Goal: Task Accomplishment & Management: Complete application form

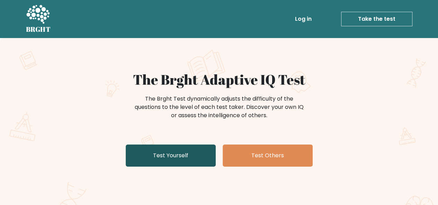
click at [162, 155] on link "Test Yourself" at bounding box center [171, 156] width 90 height 22
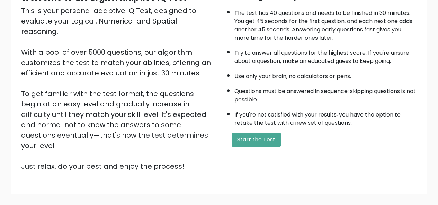
scroll to position [111, 0]
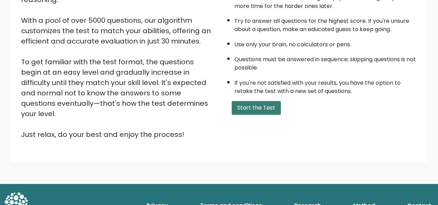
click at [266, 108] on button "Start the Test" at bounding box center [255, 108] width 49 height 14
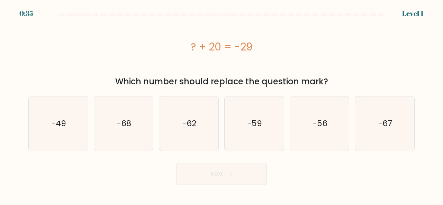
drag, startPoint x: 190, startPoint y: 48, endPoint x: 252, endPoint y: 49, distance: 62.6
click at [252, 49] on div "? + 20 = -29" at bounding box center [221, 47] width 386 height 16
copy div "? + 20 = -29"
click at [60, 135] on icon "-49" at bounding box center [58, 124] width 54 height 54
click at [221, 104] on input "a. -49" at bounding box center [221, 104] width 0 height 2
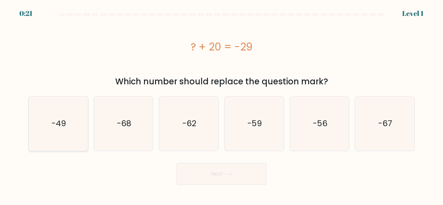
radio input "true"
click at [239, 174] on button "Next" at bounding box center [221, 174] width 90 height 22
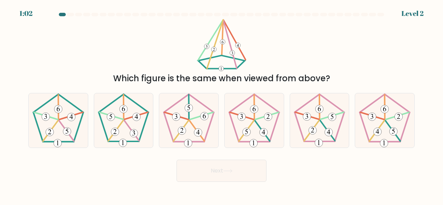
drag, startPoint x: 224, startPoint y: 33, endPoint x: 266, endPoint y: 63, distance: 51.8
click at [266, 63] on div "Which figure is the same when viewed from above?" at bounding box center [221, 52] width 394 height 66
click at [123, 128] on icon at bounding box center [124, 120] width 54 height 54
click at [221, 104] on input "b." at bounding box center [221, 104] width 0 height 2
radio input "true"
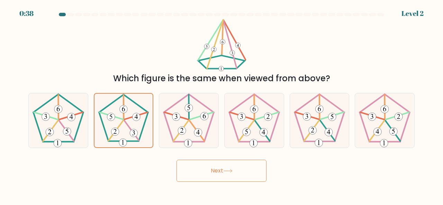
click at [228, 171] on icon at bounding box center [227, 171] width 8 height 3
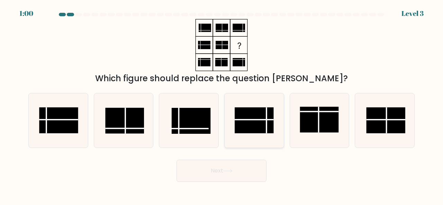
click at [250, 122] on rect at bounding box center [254, 120] width 39 height 26
click at [222, 104] on input "d." at bounding box center [221, 104] width 0 height 2
radio input "true"
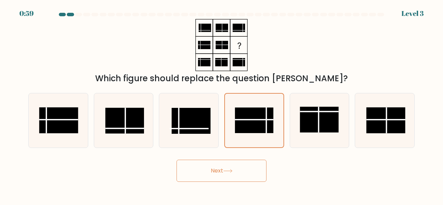
click at [239, 172] on button "Next" at bounding box center [221, 171] width 90 height 22
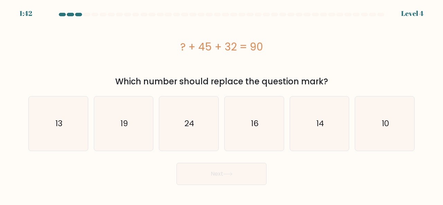
drag, startPoint x: 180, startPoint y: 48, endPoint x: 273, endPoint y: 47, distance: 93.1
click at [273, 47] on div "? + 45 + 32 = 90" at bounding box center [221, 47] width 386 height 16
copy div "? + 45 + 32 = 90"
click at [53, 119] on icon "13" at bounding box center [58, 124] width 54 height 54
click at [221, 104] on input "a. 13" at bounding box center [221, 104] width 0 height 2
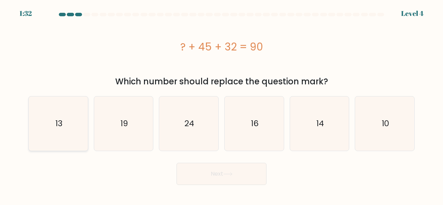
radio input "true"
click at [201, 171] on button "Next" at bounding box center [221, 174] width 90 height 22
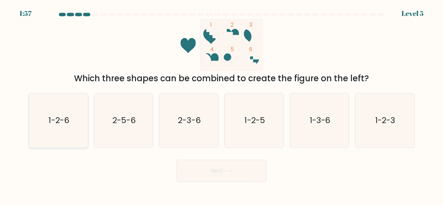
click at [62, 124] on text "1-2-6" at bounding box center [58, 120] width 20 height 11
click at [221, 104] on input "a. 1-2-6" at bounding box center [221, 104] width 0 height 2
radio input "true"
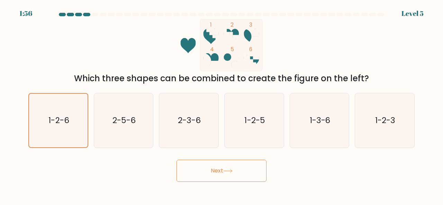
click at [248, 171] on button "Next" at bounding box center [221, 171] width 90 height 22
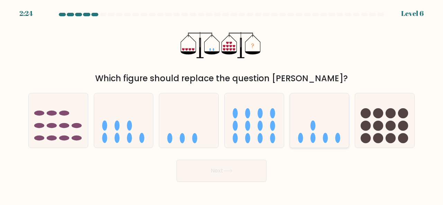
click at [320, 135] on icon at bounding box center [319, 120] width 59 height 49
click at [222, 104] on input "e." at bounding box center [221, 104] width 0 height 2
radio input "true"
click at [223, 179] on button "Next" at bounding box center [221, 171] width 90 height 22
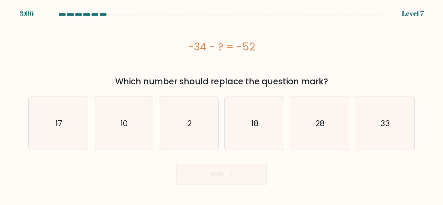
drag, startPoint x: 186, startPoint y: 48, endPoint x: 273, endPoint y: 58, distance: 87.4
click at [273, 58] on div "-34 - ? = -52" at bounding box center [221, 46] width 386 height 55
copy div "-34 - ? = -52"
click at [239, 115] on icon "18" at bounding box center [254, 124] width 54 height 54
click at [222, 104] on input "d. 18" at bounding box center [221, 104] width 0 height 2
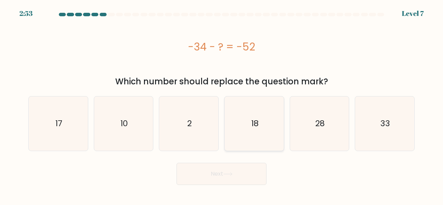
radio input "true"
click at [239, 175] on button "Next" at bounding box center [221, 174] width 90 height 22
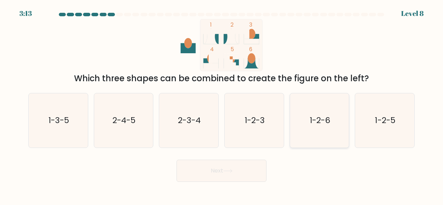
click at [323, 118] on text "1-2-6" at bounding box center [320, 120] width 20 height 11
click at [222, 104] on input "e. 1-2-6" at bounding box center [221, 104] width 0 height 2
radio input "true"
drag, startPoint x: 231, startPoint y: 176, endPoint x: 221, endPoint y: 175, distance: 9.8
click at [233, 175] on button "Next" at bounding box center [221, 171] width 90 height 22
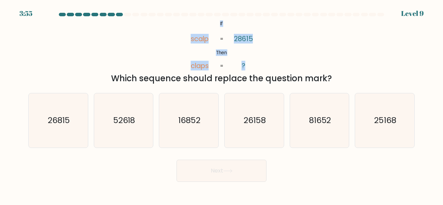
drag, startPoint x: 207, startPoint y: 19, endPoint x: 262, endPoint y: 66, distance: 72.6
click at [262, 66] on icon "@import url('https://fonts.googleapis.com/css?family=Abril+Fatface:400,100,100i…" at bounding box center [221, 45] width 84 height 52
copy icon "If Then scalp claps 28615 ?"
click at [284, 54] on div "@import url('https://fonts.googleapis.com/css?family=Abril+Fatface:400,100,100i…" at bounding box center [221, 52] width 394 height 66
click at [307, 118] on icon "81652" at bounding box center [319, 120] width 54 height 54
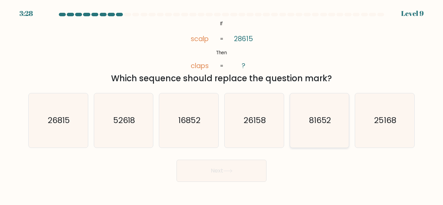
click at [222, 104] on input "e. 81652" at bounding box center [221, 104] width 0 height 2
radio input "true"
click at [220, 175] on button "Next" at bounding box center [221, 171] width 90 height 22
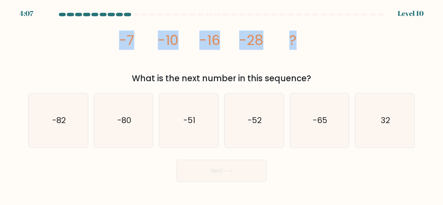
drag, startPoint x: 112, startPoint y: 45, endPoint x: 318, endPoint y: 45, distance: 205.5
click at [318, 45] on div "image/svg+xml -7 -10 -16 -28 ? What is the next number in this sequence?" at bounding box center [221, 52] width 394 height 66
copy g "-7 -10 -16 -28 ?"
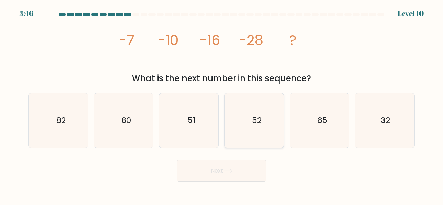
drag, startPoint x: 247, startPoint y: 113, endPoint x: 238, endPoint y: 131, distance: 20.6
click at [248, 113] on icon "-52" at bounding box center [254, 120] width 54 height 54
click at [222, 104] on input "d. -52" at bounding box center [221, 104] width 0 height 2
radio input "true"
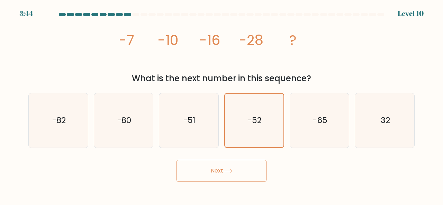
click at [230, 170] on icon at bounding box center [227, 171] width 9 height 4
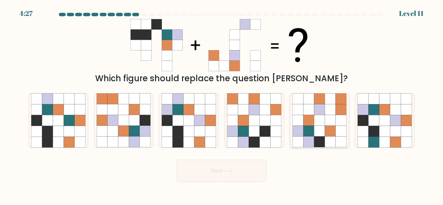
click at [316, 125] on icon at bounding box center [319, 120] width 11 height 11
click at [222, 104] on input "e." at bounding box center [221, 104] width 0 height 2
radio input "true"
click at [240, 173] on button "Next" at bounding box center [221, 171] width 90 height 22
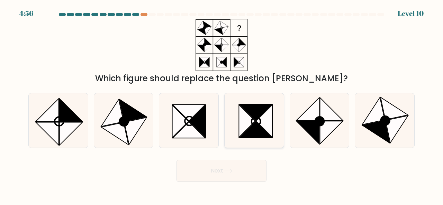
click at [253, 120] on icon at bounding box center [247, 121] width 16 height 33
click at [222, 104] on input "d." at bounding box center [221, 104] width 0 height 2
radio input "true"
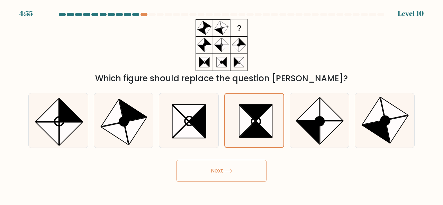
click at [237, 173] on button "Next" at bounding box center [221, 171] width 90 height 22
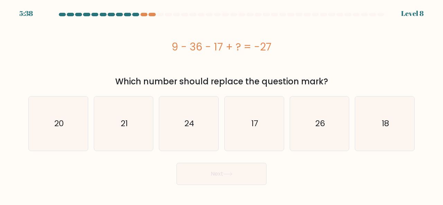
drag, startPoint x: 183, startPoint y: 47, endPoint x: 286, endPoint y: 55, distance: 104.1
click at [286, 55] on div "9 - 36 - 17 + ? = -27" at bounding box center [221, 46] width 386 height 55
copy div "9 - 36 - 17 + ? = -27"
drag, startPoint x: 249, startPoint y: 131, endPoint x: 243, endPoint y: 156, distance: 25.8
click at [250, 131] on icon "17" at bounding box center [254, 124] width 54 height 54
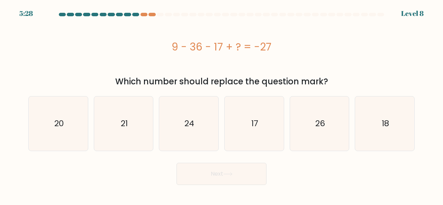
click at [222, 104] on input "d. 17" at bounding box center [221, 104] width 0 height 2
radio input "true"
click at [232, 181] on button "Next" at bounding box center [221, 174] width 90 height 22
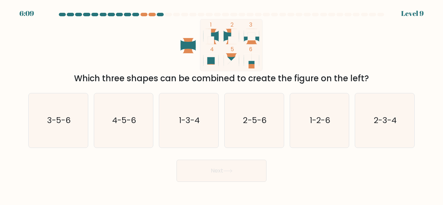
drag, startPoint x: 176, startPoint y: 21, endPoint x: 387, endPoint y: 77, distance: 218.3
click at [386, 77] on div "1 2 3 4 5 6 Which three shapes can be combined to create the figure on the left?" at bounding box center [221, 52] width 394 height 66
click at [177, 37] on icon "1 2 3 4 5 6" at bounding box center [221, 45] width 186 height 52
drag, startPoint x: 177, startPoint y: 37, endPoint x: 232, endPoint y: 53, distance: 57.7
click at [232, 53] on icon "1 2 3 4 5 6" at bounding box center [221, 45] width 186 height 52
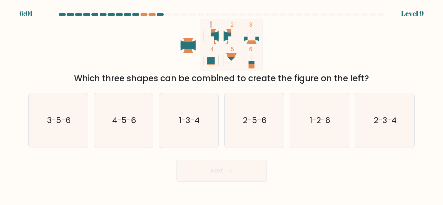
drag, startPoint x: 165, startPoint y: 45, endPoint x: 373, endPoint y: 79, distance: 211.4
click at [373, 79] on div "1 2 3 4 5 6 Which three shapes can be combined to create the figure on the left?" at bounding box center [221, 52] width 394 height 66
copy div "4 5 6 Which three shapes can be combined to create the figure on the left?"
click at [330, 120] on text "1-2-6" at bounding box center [320, 120] width 20 height 11
click at [222, 104] on input "e. 1-2-6" at bounding box center [221, 104] width 0 height 2
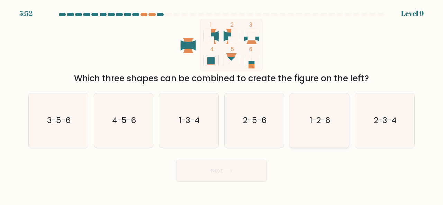
radio input "true"
click at [236, 166] on button "Next" at bounding box center [221, 171] width 90 height 22
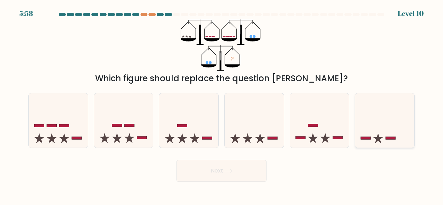
click at [379, 131] on icon at bounding box center [384, 120] width 59 height 49
click at [222, 104] on input "f." at bounding box center [221, 104] width 0 height 2
radio input "true"
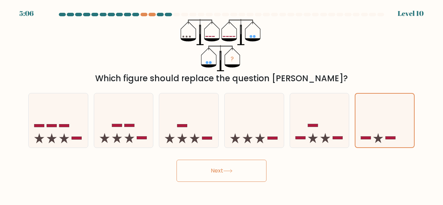
click at [216, 166] on button "Next" at bounding box center [221, 171] width 90 height 22
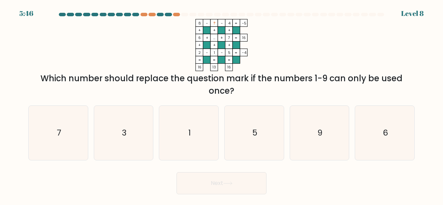
drag, startPoint x: 197, startPoint y: 19, endPoint x: 402, endPoint y: 77, distance: 213.8
click at [404, 77] on form at bounding box center [221, 104] width 443 height 182
copy form "8 - ? - 4 -5 + + + 6 + ... + 7 16 + + + 2 - 1 - 5 = -4 = = = = 16 13 16 = Which…"
click at [315, 32] on icon "8 - ? - 4 -5 + + + 6 + ... + 7 16 + + + 2 - 1 - 5 = -4 = = = = 16 13 16 =" at bounding box center [222, 45] width 208 height 52
click at [271, 69] on icon "8 - ? - 4 -5 + + + 6 + ... + 7 16 + + + 2 - 1 - 5 = -4 = = = = 16 13 16 =" at bounding box center [222, 45] width 208 height 52
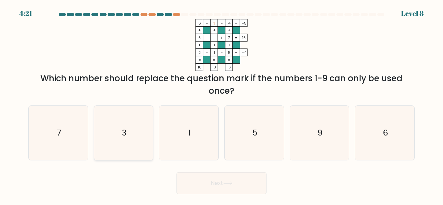
click at [131, 136] on icon "3" at bounding box center [124, 133] width 54 height 54
click at [221, 104] on input "b. 3" at bounding box center [221, 104] width 0 height 2
radio input "true"
drag, startPoint x: 243, startPoint y: 182, endPoint x: 241, endPoint y: 179, distance: 4.0
click at [243, 182] on button "Next" at bounding box center [221, 183] width 90 height 22
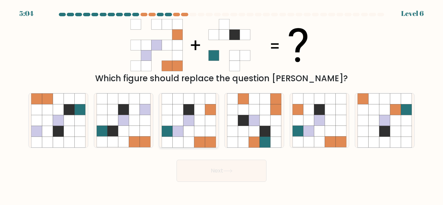
click at [196, 115] on icon at bounding box center [199, 120] width 11 height 11
click at [221, 104] on input "c." at bounding box center [221, 104] width 0 height 2
radio input "true"
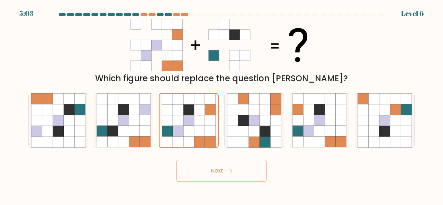
click at [228, 170] on icon at bounding box center [227, 171] width 9 height 4
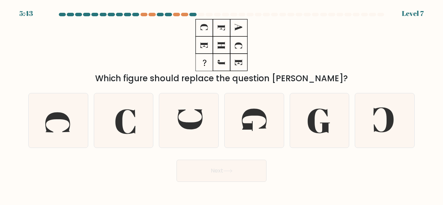
drag, startPoint x: 197, startPoint y: 22, endPoint x: 252, endPoint y: 61, distance: 66.6
click at [251, 62] on icon at bounding box center [221, 45] width 86 height 52
click at [311, 118] on icon at bounding box center [319, 121] width 22 height 25
click at [222, 104] on input "e." at bounding box center [221, 104] width 0 height 2
radio input "true"
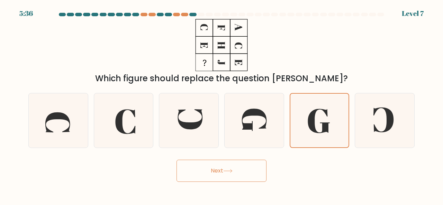
click at [239, 173] on button "Next" at bounding box center [221, 171] width 90 height 22
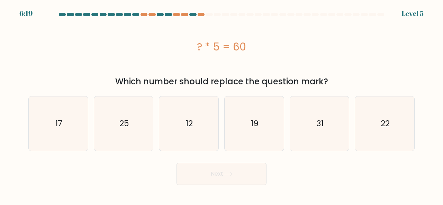
drag, startPoint x: 195, startPoint y: 47, endPoint x: 259, endPoint y: 42, distance: 64.5
click at [259, 42] on div "? * 5 = 60" at bounding box center [221, 47] width 386 height 16
copy div "? * 5 = 60"
click at [190, 126] on text "12" at bounding box center [189, 123] width 7 height 11
click at [221, 104] on input "c. 12" at bounding box center [221, 104] width 0 height 2
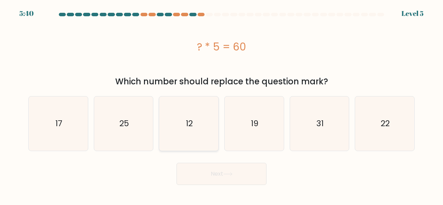
radio input "true"
click at [217, 171] on button "Next" at bounding box center [221, 174] width 90 height 22
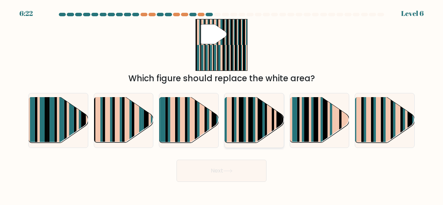
click at [239, 114] on rect at bounding box center [241, 115] width 5 height 58
click at [222, 104] on input "d." at bounding box center [221, 104] width 0 height 2
radio input "true"
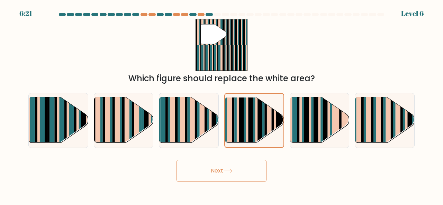
click at [216, 174] on button "Next" at bounding box center [221, 171] width 90 height 22
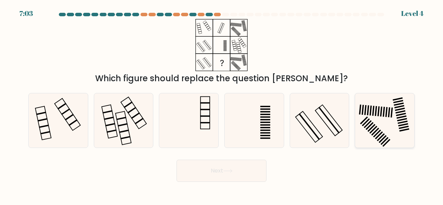
click at [379, 115] on icon at bounding box center [384, 120] width 54 height 54
click at [222, 104] on input "f." at bounding box center [221, 104] width 0 height 2
radio input "true"
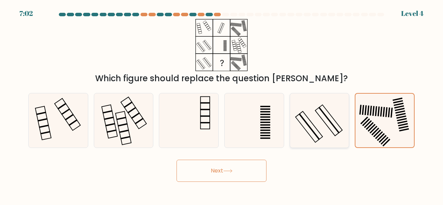
click at [319, 112] on icon at bounding box center [319, 120] width 54 height 54
click at [222, 104] on input "e." at bounding box center [221, 104] width 0 height 2
radio input "true"
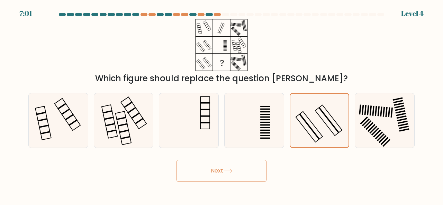
click at [227, 165] on button "Next" at bounding box center [221, 171] width 90 height 22
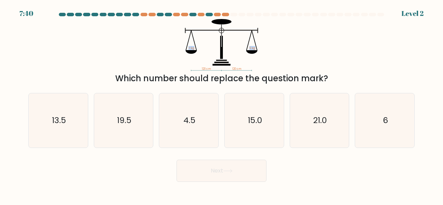
drag, startPoint x: 182, startPoint y: 43, endPoint x: 276, endPoint y: 53, distance: 94.6
click at [276, 53] on icon "120 cm 120 cm ? kg 6 kg" at bounding box center [222, 45] width 208 height 52
click at [182, 52] on icon "120 cm 120 cm ? kg 6 kg" at bounding box center [222, 45] width 208 height 52
drag, startPoint x: 173, startPoint y: 42, endPoint x: 347, endPoint y: 82, distance: 179.3
click at [347, 82] on div "120 cm 120 cm ? kg 6 kg Which number should replace the question mark?" at bounding box center [221, 52] width 394 height 66
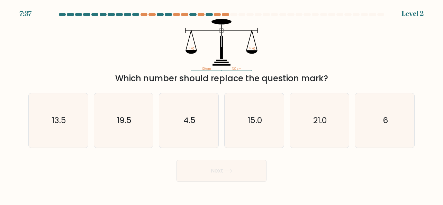
copy div "? kg 6 kg Which number should replace the question mark?"
click at [206, 42] on icon "120 cm 120 cm ? kg 6 kg" at bounding box center [222, 45] width 208 height 52
click at [85, 121] on icon "13.5" at bounding box center [58, 120] width 54 height 54
click at [221, 104] on input "a. 13.5" at bounding box center [221, 104] width 0 height 2
radio input "true"
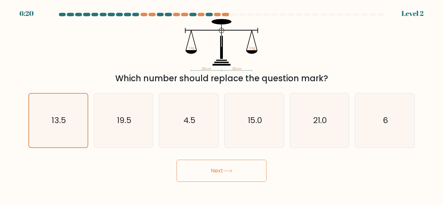
click at [245, 171] on button "Next" at bounding box center [221, 171] width 90 height 22
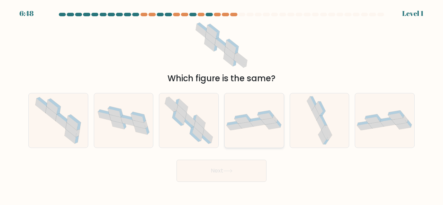
click at [249, 114] on icon at bounding box center [254, 120] width 59 height 20
click at [222, 104] on input "d." at bounding box center [221, 104] width 0 height 2
radio input "true"
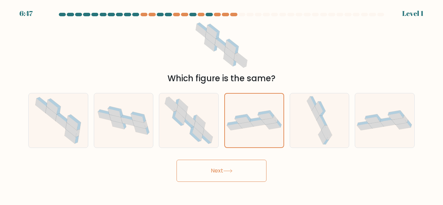
click at [222, 166] on button "Next" at bounding box center [221, 171] width 90 height 22
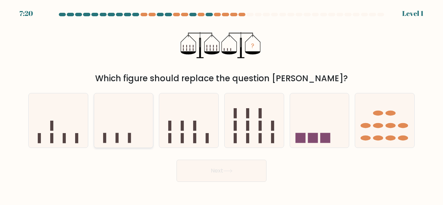
click at [138, 128] on icon at bounding box center [123, 120] width 59 height 49
click at [221, 104] on input "b." at bounding box center [221, 104] width 0 height 2
radio input "true"
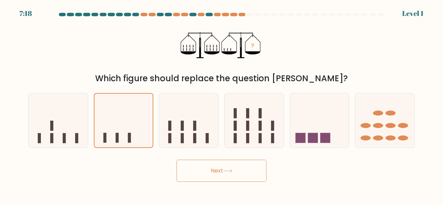
click at [221, 173] on button "Next" at bounding box center [221, 171] width 90 height 22
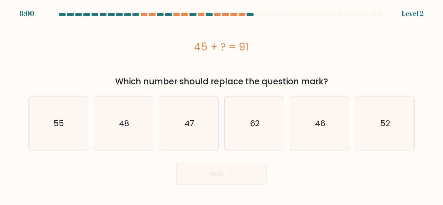
drag, startPoint x: 192, startPoint y: 47, endPoint x: 256, endPoint y: 48, distance: 64.0
click at [256, 48] on div "45 + ? = 91" at bounding box center [221, 47] width 386 height 16
click at [329, 127] on icon "46" at bounding box center [319, 124] width 54 height 54
click at [222, 104] on input "e. 46" at bounding box center [221, 104] width 0 height 2
radio input "true"
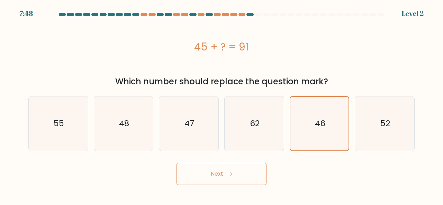
click at [246, 175] on button "Next" at bounding box center [221, 174] width 90 height 22
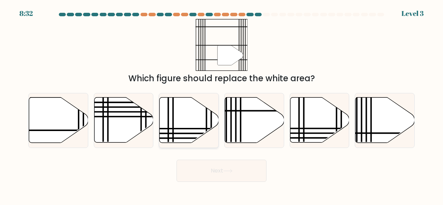
click at [204, 120] on icon at bounding box center [188, 120] width 59 height 45
click at [221, 104] on input "c." at bounding box center [221, 104] width 0 height 2
radio input "true"
click at [221, 172] on button "Next" at bounding box center [221, 171] width 90 height 22
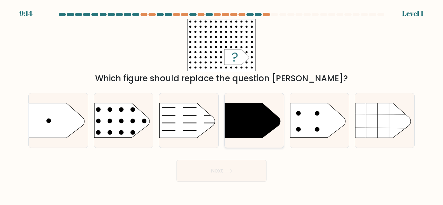
click at [254, 120] on icon at bounding box center [252, 120] width 55 height 35
click at [222, 104] on input "d." at bounding box center [221, 104] width 0 height 2
radio input "true"
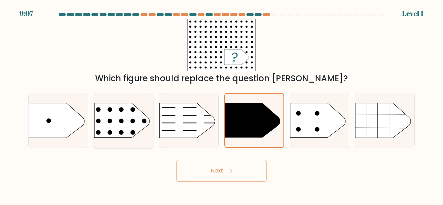
click at [121, 125] on rect at bounding box center [88, 93] width 154 height 117
click at [221, 104] on input "b." at bounding box center [221, 104] width 0 height 2
radio input "true"
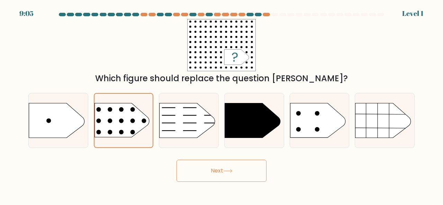
click at [208, 167] on button "Next" at bounding box center [221, 171] width 90 height 22
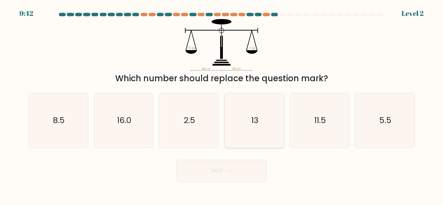
click at [256, 110] on icon "13" at bounding box center [254, 120] width 54 height 54
click at [222, 104] on input "d. 13" at bounding box center [221, 104] width 0 height 2
radio input "true"
click at [237, 174] on button "Next" at bounding box center [221, 171] width 90 height 22
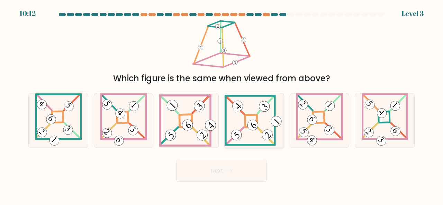
click at [275, 134] on 114 at bounding box center [250, 120] width 49 height 49
click at [222, 104] on input "d." at bounding box center [221, 104] width 0 height 2
radio input "true"
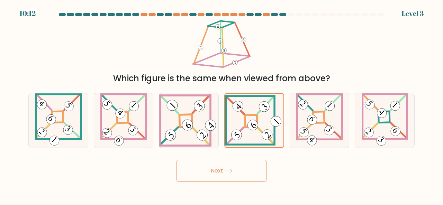
click at [246, 169] on button "Next" at bounding box center [221, 171] width 90 height 22
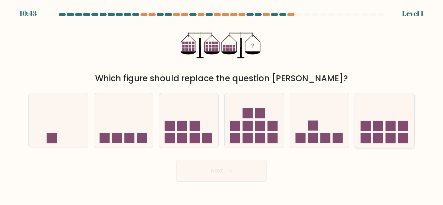
click at [399, 137] on rect at bounding box center [403, 138] width 10 height 10
click at [222, 104] on input "f." at bounding box center [221, 104] width 0 height 2
radio input "true"
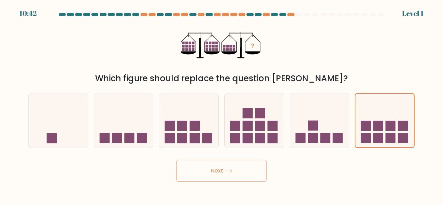
click at [212, 175] on button "Next" at bounding box center [221, 171] width 90 height 22
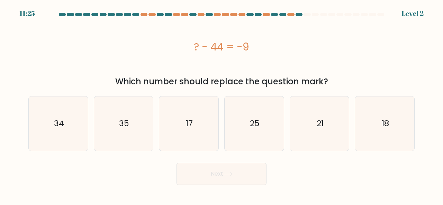
drag, startPoint x: 194, startPoint y: 47, endPoint x: 295, endPoint y: 46, distance: 101.0
click at [295, 46] on div "? - 44 = -9" at bounding box center [221, 47] width 386 height 16
click at [113, 119] on icon "35" at bounding box center [124, 124] width 54 height 54
click at [221, 104] on input "b. 35" at bounding box center [221, 104] width 0 height 2
radio input "true"
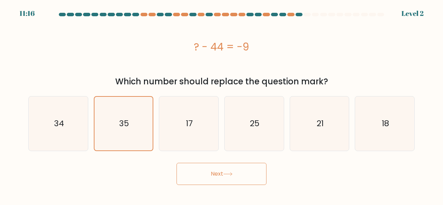
click at [226, 176] on button "Next" at bounding box center [221, 174] width 90 height 22
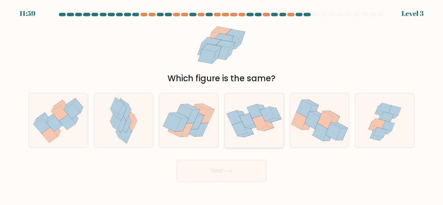
click at [239, 117] on icon at bounding box center [234, 117] width 15 height 14
click at [222, 104] on input "d." at bounding box center [221, 104] width 0 height 2
radio input "true"
click at [238, 179] on button "Next" at bounding box center [221, 171] width 90 height 22
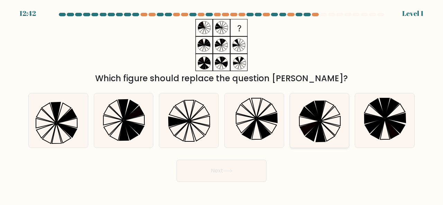
click at [327, 121] on icon at bounding box center [319, 120] width 54 height 54
click at [222, 104] on input "e." at bounding box center [221, 104] width 0 height 2
radio input "true"
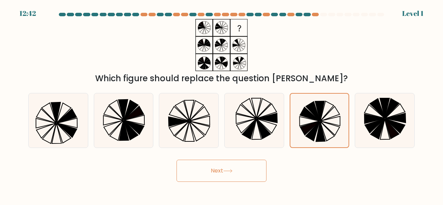
click at [262, 177] on button "Next" at bounding box center [221, 171] width 90 height 22
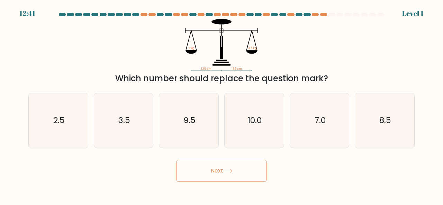
click at [250, 175] on button "Next" at bounding box center [221, 171] width 90 height 22
click at [120, 127] on icon "3.5" at bounding box center [124, 120] width 54 height 54
click at [221, 104] on input "b. 3.5" at bounding box center [221, 104] width 0 height 2
radio input "true"
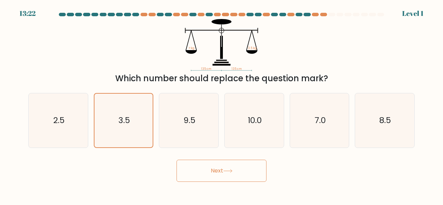
click at [208, 180] on button "Next" at bounding box center [221, 171] width 90 height 22
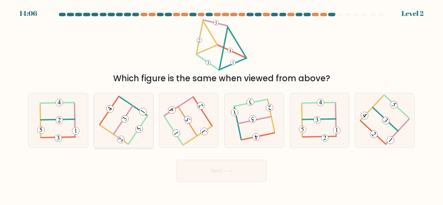
click at [131, 134] on icon at bounding box center [123, 120] width 43 height 43
click at [221, 104] on input "b." at bounding box center [221, 104] width 0 height 2
radio input "true"
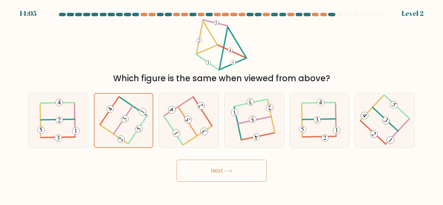
click at [245, 171] on button "Next" at bounding box center [221, 171] width 90 height 22
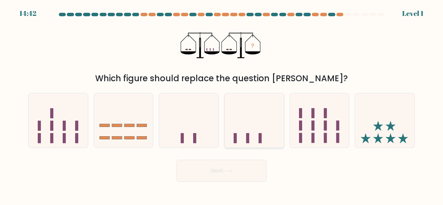
click at [256, 128] on icon at bounding box center [254, 120] width 59 height 49
click at [222, 104] on input "d." at bounding box center [221, 104] width 0 height 2
radio input "true"
click at [228, 180] on button "Next" at bounding box center [221, 171] width 90 height 22
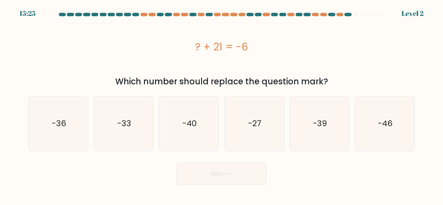
drag, startPoint x: 191, startPoint y: 47, endPoint x: 295, endPoint y: 60, distance: 104.6
click at [295, 60] on div "? + 21 = -6" at bounding box center [221, 46] width 386 height 55
click at [270, 129] on icon "-27" at bounding box center [254, 124] width 54 height 54
click at [222, 104] on input "d. -27" at bounding box center [221, 104] width 0 height 2
radio input "true"
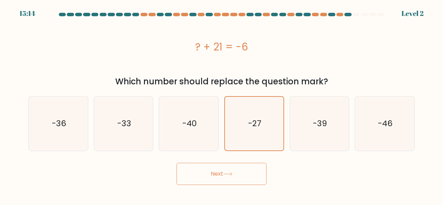
click at [235, 169] on button "Next" at bounding box center [221, 174] width 90 height 22
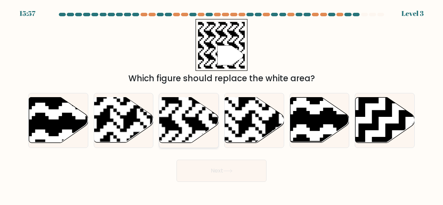
click at [183, 121] on rect at bounding box center [168, 97] width 107 height 107
click at [221, 104] on input "c." at bounding box center [221, 104] width 0 height 2
radio input "true"
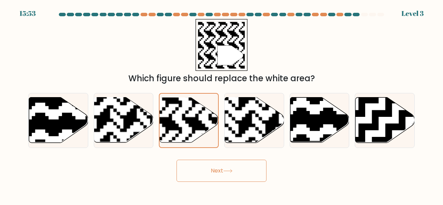
click at [210, 169] on button "Next" at bounding box center [221, 171] width 90 height 22
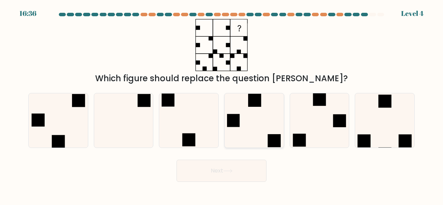
click at [255, 110] on icon at bounding box center [254, 120] width 54 height 54
click at [222, 104] on input "d." at bounding box center [221, 104] width 0 height 2
radio input "true"
click at [229, 170] on icon at bounding box center [227, 171] width 9 height 4
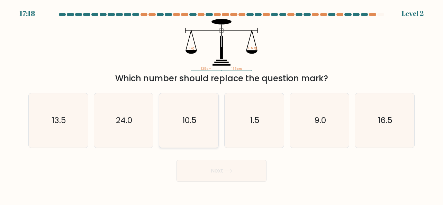
click at [200, 120] on icon "10.5" at bounding box center [189, 120] width 54 height 54
click at [221, 104] on input "c. 10.5" at bounding box center [221, 104] width 0 height 2
radio input "true"
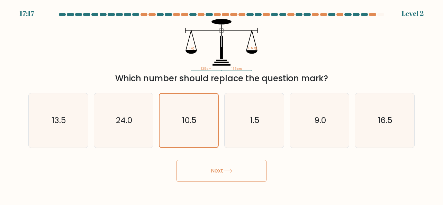
click at [208, 169] on button "Next" at bounding box center [221, 171] width 90 height 22
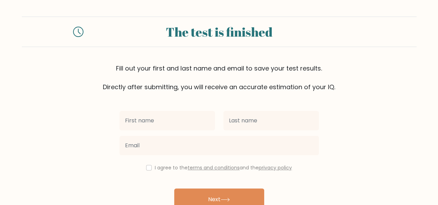
click at [178, 120] on input "text" at bounding box center [166, 120] width 95 height 19
type input "[PERSON_NAME]"
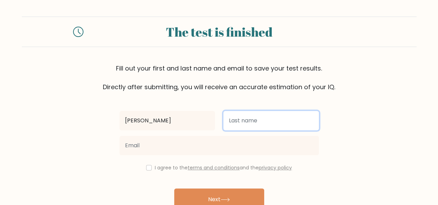
click at [235, 125] on input "text" at bounding box center [270, 120] width 95 height 19
type input "Joven"
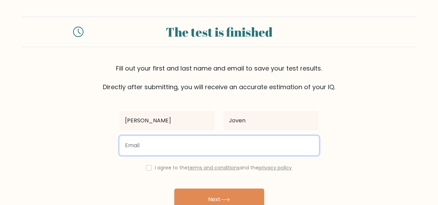
click at [228, 147] on input "email" at bounding box center [218, 145] width 199 height 19
type input "cathjvn001@gmail.com"
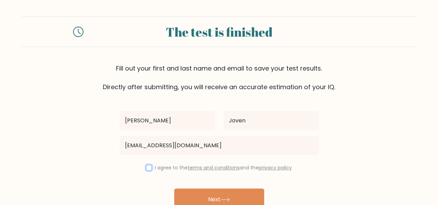
click at [148, 168] on input "checkbox" at bounding box center [149, 168] width 6 height 6
checkbox input "true"
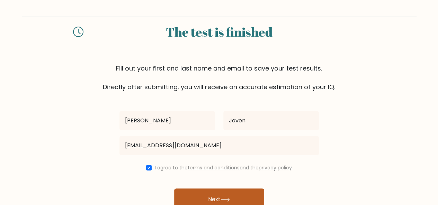
click at [204, 201] on button "Next" at bounding box center [219, 200] width 90 height 22
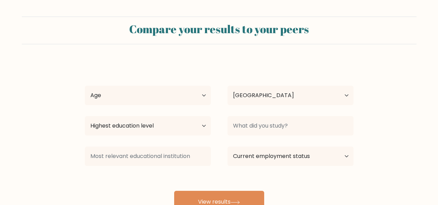
select select "PH"
click at [183, 99] on select "Age Under [DEMOGRAPHIC_DATA] [DEMOGRAPHIC_DATA] [DEMOGRAPHIC_DATA] [DEMOGRAPHIC…" at bounding box center [148, 95] width 126 height 19
select select "25_34"
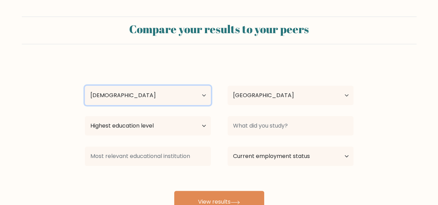
click at [85, 86] on select "Age Under [DEMOGRAPHIC_DATA] [DEMOGRAPHIC_DATA] [DEMOGRAPHIC_DATA] [DEMOGRAPHIC…" at bounding box center [148, 95] width 126 height 19
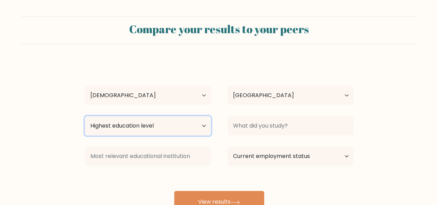
click at [154, 125] on select "Highest education level No schooling Primary Lower Secondary Upper Secondary Oc…" at bounding box center [148, 125] width 126 height 19
select select "upper_secondary"
click at [85, 116] on select "Highest education level No schooling Primary Lower Secondary Upper Secondary Oc…" at bounding box center [148, 125] width 126 height 19
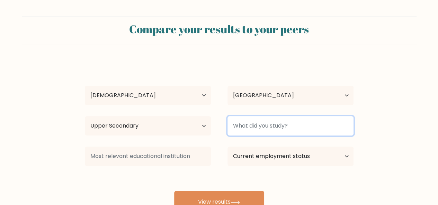
click at [264, 129] on input at bounding box center [290, 125] width 126 height 19
type input "J"
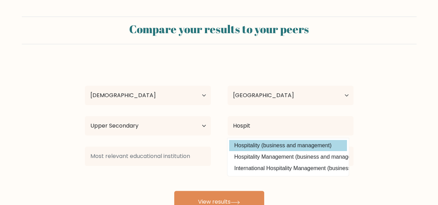
click at [278, 145] on option "Hospitality (business and management)" at bounding box center [288, 145] width 118 height 11
type input "Hospitality"
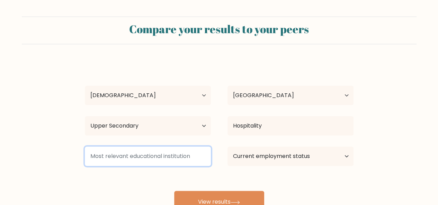
click at [139, 158] on input at bounding box center [148, 156] width 126 height 19
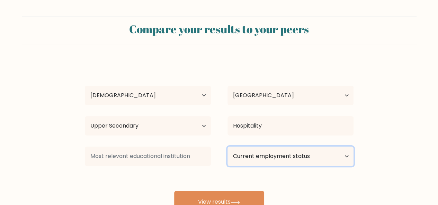
click at [278, 157] on select "Current employment status Employed Student Retired Other / prefer not to answer" at bounding box center [290, 156] width 126 height 19
select select "other"
click at [227, 147] on select "Current employment status Employed Student Retired Other / prefer not to answer" at bounding box center [290, 156] width 126 height 19
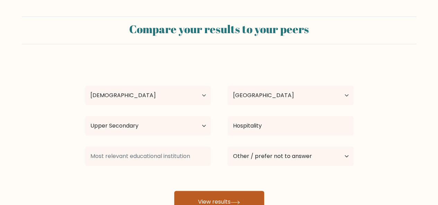
click at [233, 198] on button "View results" at bounding box center [219, 202] width 90 height 22
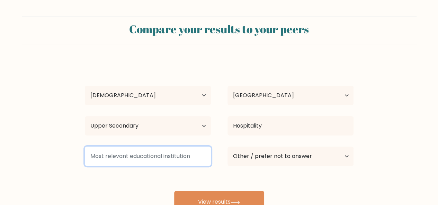
click at [184, 157] on input at bounding box center [148, 156] width 126 height 19
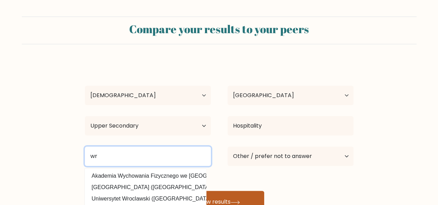
type input "wr"
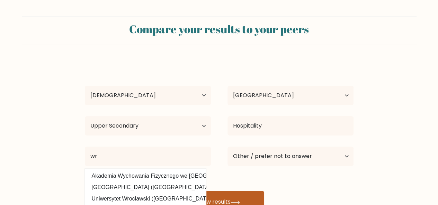
click at [236, 202] on icon at bounding box center [234, 203] width 9 height 4
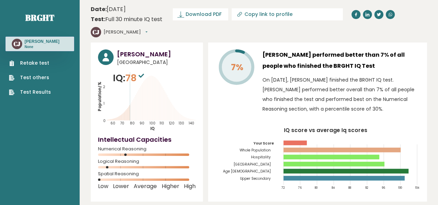
click at [32, 67] on link "Retake test" at bounding box center [30, 63] width 42 height 7
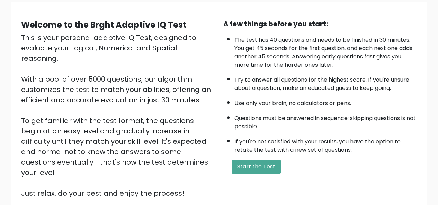
scroll to position [111, 0]
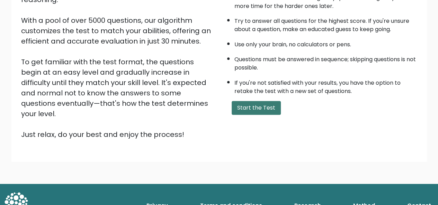
click at [257, 108] on button "Start the Test" at bounding box center [255, 108] width 49 height 14
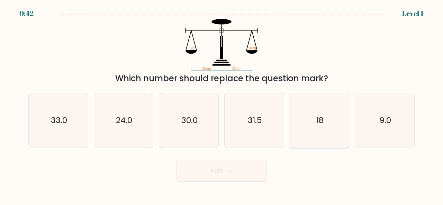
click at [313, 125] on icon "18" at bounding box center [319, 120] width 54 height 54
click at [222, 104] on input "e. 18" at bounding box center [221, 104] width 0 height 2
radio input "true"
click at [222, 165] on button "Next" at bounding box center [221, 171] width 90 height 22
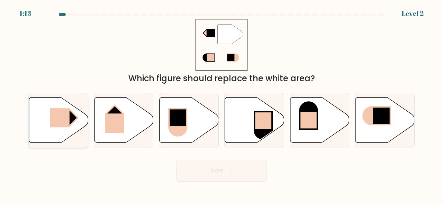
click at [68, 117] on rect at bounding box center [59, 117] width 19 height 19
click at [221, 104] on input "a." at bounding box center [221, 104] width 0 height 2
radio input "true"
click at [226, 172] on icon at bounding box center [227, 171] width 9 height 4
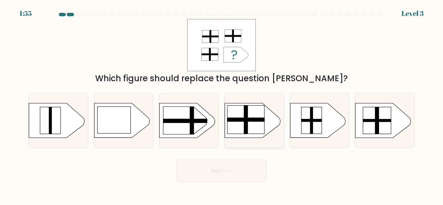
click at [249, 116] on rect at bounding box center [245, 120] width 37 height 28
click at [222, 104] on input "d." at bounding box center [221, 104] width 0 height 2
radio input "true"
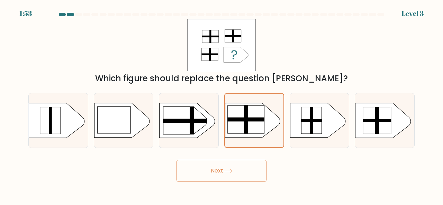
click at [232, 171] on icon at bounding box center [227, 171] width 9 height 4
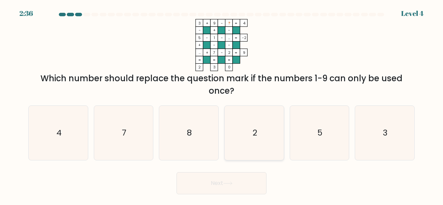
click at [253, 137] on text "2" at bounding box center [254, 132] width 4 height 11
click at [222, 104] on input "d. 2" at bounding box center [221, 104] width 0 height 2
radio input "true"
click at [232, 180] on button "Next" at bounding box center [221, 183] width 90 height 22
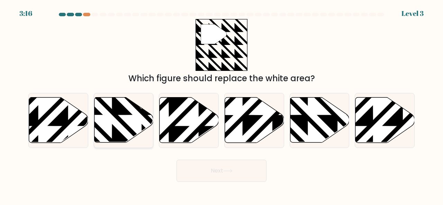
click at [131, 114] on icon at bounding box center [141, 144] width 119 height 119
click at [221, 104] on input "b." at bounding box center [221, 104] width 0 height 2
radio input "true"
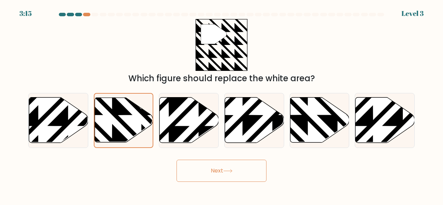
click at [208, 171] on button "Next" at bounding box center [221, 171] width 90 height 22
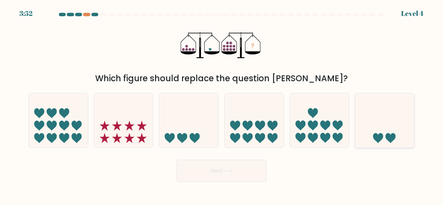
click at [378, 122] on icon at bounding box center [384, 120] width 59 height 49
click at [222, 104] on input "f." at bounding box center [221, 104] width 0 height 2
radio input "true"
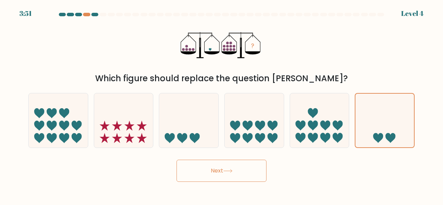
click at [216, 171] on button "Next" at bounding box center [221, 171] width 90 height 22
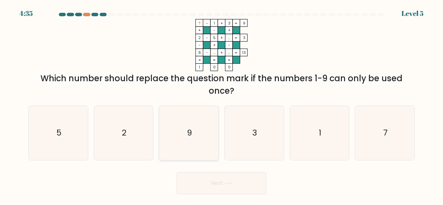
click at [212, 134] on icon "9" at bounding box center [189, 133] width 54 height 54
click at [221, 104] on input "c. 9" at bounding box center [221, 104] width 0 height 2
radio input "true"
click at [230, 182] on icon at bounding box center [227, 184] width 9 height 4
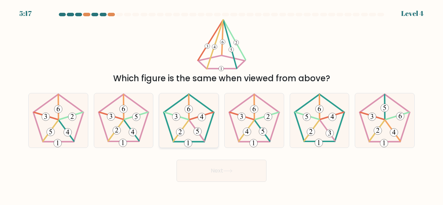
click at [202, 119] on 154 at bounding box center [202, 117] width 8 height 8
click at [221, 104] on input "c." at bounding box center [221, 104] width 0 height 2
radio input "true"
click at [217, 175] on button "Next" at bounding box center [221, 171] width 90 height 22
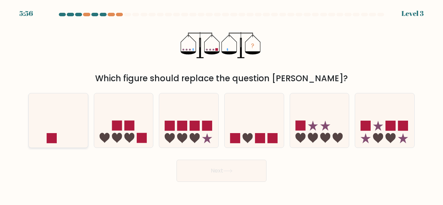
click at [61, 129] on icon at bounding box center [58, 120] width 59 height 49
click at [221, 104] on input "a." at bounding box center [221, 104] width 0 height 2
radio input "true"
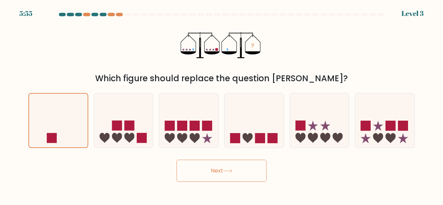
click at [243, 179] on button "Next" at bounding box center [221, 171] width 90 height 22
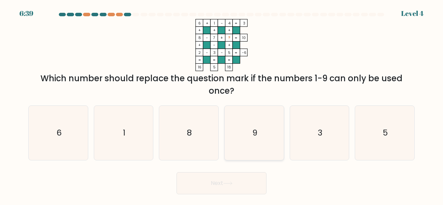
click at [249, 141] on icon "9" at bounding box center [254, 133] width 54 height 54
click at [222, 104] on input "d. 9" at bounding box center [221, 104] width 0 height 2
radio input "true"
click at [237, 180] on button "Next" at bounding box center [221, 183] width 90 height 22
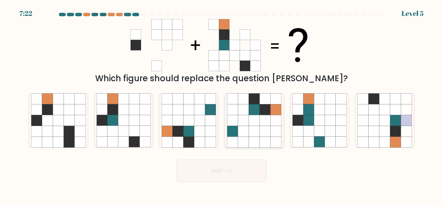
click at [279, 107] on icon at bounding box center [275, 109] width 11 height 11
click at [222, 104] on input "d." at bounding box center [221, 104] width 0 height 2
radio input "true"
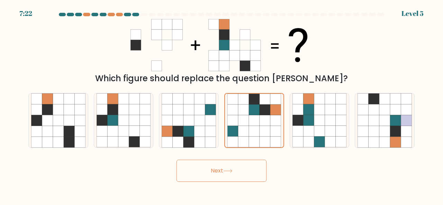
click at [238, 174] on button "Next" at bounding box center [221, 171] width 90 height 22
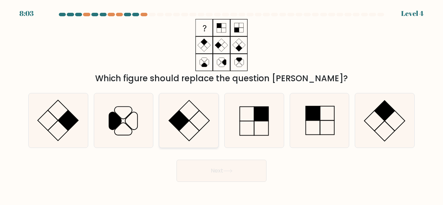
click at [191, 124] on icon at bounding box center [189, 120] width 54 height 54
click at [221, 104] on input "c." at bounding box center [221, 104] width 0 height 2
radio input "true"
click at [212, 171] on button "Next" at bounding box center [221, 171] width 90 height 22
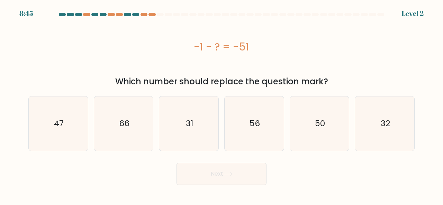
drag, startPoint x: 195, startPoint y: 46, endPoint x: 254, endPoint y: 56, distance: 60.3
click at [254, 56] on div "-1 - ? = -51" at bounding box center [221, 46] width 386 height 55
copy div "-1 - ? = -51"
drag, startPoint x: 320, startPoint y: 134, endPoint x: 311, endPoint y: 135, distance: 8.7
click at [320, 134] on icon "50" at bounding box center [319, 124] width 54 height 54
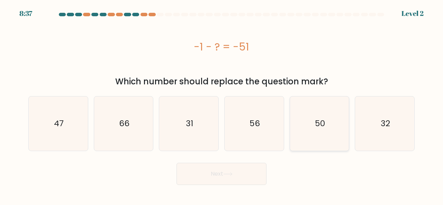
click at [222, 104] on input "e. 50" at bounding box center [221, 104] width 0 height 2
radio input "true"
click at [246, 174] on button "Next" at bounding box center [221, 174] width 90 height 22
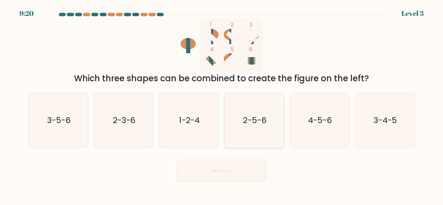
click at [250, 111] on icon "2-5-6" at bounding box center [254, 120] width 54 height 54
click at [222, 104] on input "d. 2-5-6" at bounding box center [221, 104] width 0 height 2
radio input "true"
click at [239, 169] on button "Next" at bounding box center [221, 171] width 90 height 22
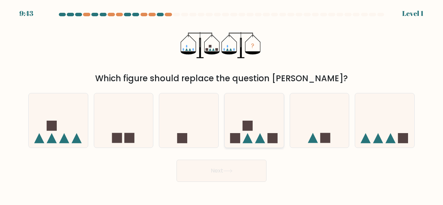
click at [244, 138] on icon at bounding box center [254, 120] width 59 height 49
click at [222, 104] on input "d." at bounding box center [221, 104] width 0 height 2
radio input "true"
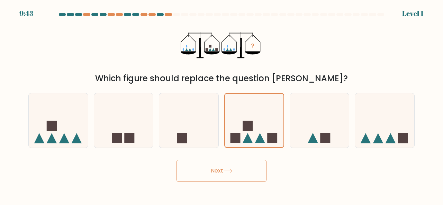
click at [239, 173] on button "Next" at bounding box center [221, 171] width 90 height 22
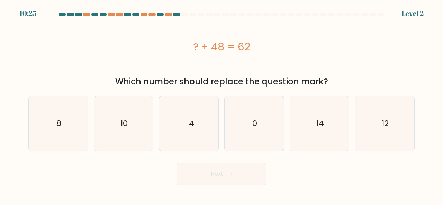
drag, startPoint x: 194, startPoint y: 45, endPoint x: 251, endPoint y: 54, distance: 57.2
click at [251, 54] on div "? + 48 = 62" at bounding box center [221, 47] width 386 height 16
copy div "? + 48 = 62"
click at [303, 126] on icon "14" at bounding box center [319, 124] width 54 height 54
click at [222, 104] on input "e. 14" at bounding box center [221, 104] width 0 height 2
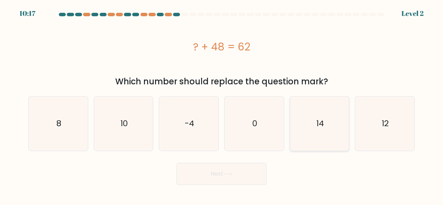
radio input "true"
click at [247, 177] on button "Next" at bounding box center [221, 174] width 90 height 22
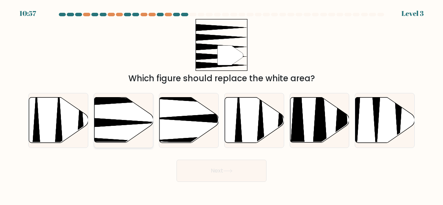
click at [147, 117] on icon at bounding box center [123, 120] width 59 height 45
click at [221, 104] on input "b." at bounding box center [221, 104] width 0 height 2
radio input "true"
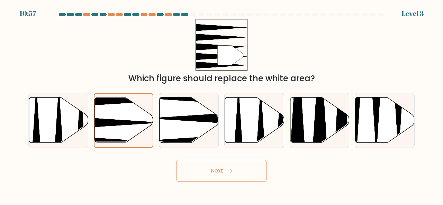
click at [230, 171] on icon at bounding box center [227, 171] width 9 height 4
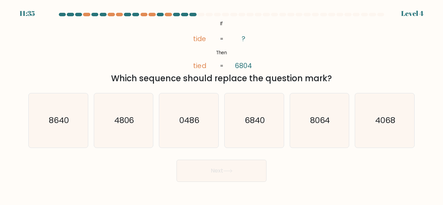
drag, startPoint x: 193, startPoint y: 40, endPoint x: 353, endPoint y: 78, distance: 164.7
click at [353, 78] on div "@import url('https://fonts.googleapis.com/css?family=Abril+Fatface:400,100,100i…" at bounding box center [221, 52] width 394 height 66
copy div "tide tied ? 6804 = = Which sequence should replace the question mark?"
click at [291, 49] on div "@import url('https://fonts.googleapis.com/css?family=Abril+Fatface:400,100,100i…" at bounding box center [221, 52] width 394 height 66
click at [269, 49] on div "@import url('https://fonts.googleapis.com/css?family=Abril+Fatface:400,100,100i…" at bounding box center [221, 52] width 394 height 66
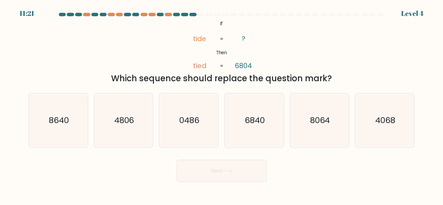
click at [249, 65] on tspan "6804" at bounding box center [243, 66] width 17 height 10
drag, startPoint x: 111, startPoint y: 81, endPoint x: 337, endPoint y: 81, distance: 225.9
click at [337, 81] on div "Which sequence should replace the question mark?" at bounding box center [222, 78] width 378 height 12
copy div "Which sequence should replace the question mark?"
click at [250, 121] on text "6840" at bounding box center [255, 120] width 20 height 11
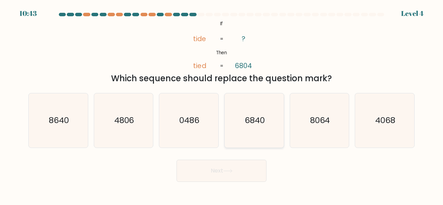
click at [222, 104] on input "d. 6840" at bounding box center [221, 104] width 0 height 2
radio input "true"
click at [230, 171] on icon at bounding box center [227, 171] width 9 height 4
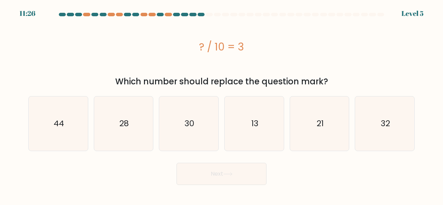
drag, startPoint x: 218, startPoint y: 46, endPoint x: 282, endPoint y: 60, distance: 65.5
click at [282, 60] on div "? / 10 = 3" at bounding box center [221, 46] width 386 height 55
copy div "? / 10 = 3"
click at [195, 133] on icon "30" at bounding box center [189, 124] width 54 height 54
click at [221, 104] on input "c. 30" at bounding box center [221, 104] width 0 height 2
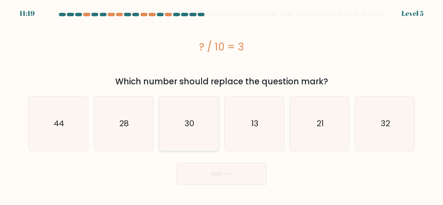
radio input "true"
click at [222, 177] on button "Next" at bounding box center [221, 174] width 90 height 22
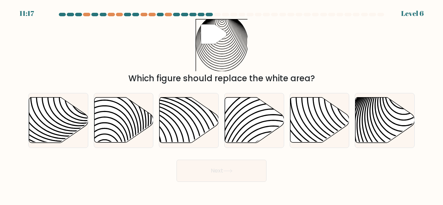
click at [220, 172] on button "Next" at bounding box center [221, 171] width 90 height 22
click at [372, 111] on icon at bounding box center [403, 145] width 119 height 119
click at [222, 104] on input "f." at bounding box center [221, 104] width 0 height 2
radio input "true"
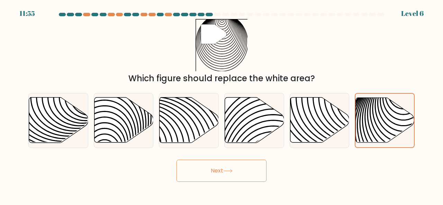
click at [212, 182] on body "11:55 Level 6" at bounding box center [221, 102] width 443 height 205
click at [212, 171] on button "Next" at bounding box center [221, 171] width 90 height 22
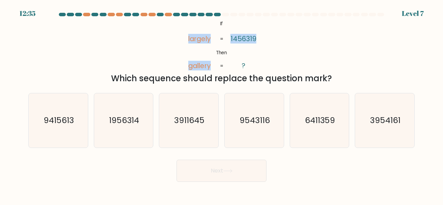
drag, startPoint x: 186, startPoint y: 38, endPoint x: 257, endPoint y: 40, distance: 71.3
click at [257, 40] on icon "@import url('https://fonts.googleapis.com/css?family=Abril+Fatface:400,100,100i…" at bounding box center [221, 45] width 84 height 52
click at [236, 36] on tspan "1456319" at bounding box center [243, 39] width 26 height 10
drag, startPoint x: 199, startPoint y: 40, endPoint x: 256, endPoint y: 40, distance: 57.1
click at [256, 40] on icon "@import url('https://fonts.googleapis.com/css?family=Abril+Fatface:400,100,100i…" at bounding box center [221, 45] width 84 height 52
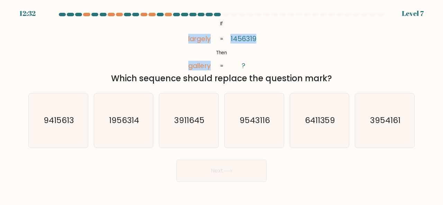
click at [256, 40] on icon "@import url('https://fonts.googleapis.com/css?family=Abril+Fatface:400,100,100i…" at bounding box center [221, 45] width 84 height 52
drag, startPoint x: 231, startPoint y: 38, endPoint x: 256, endPoint y: 39, distance: 24.6
click at [256, 39] on tspan "1456319" at bounding box center [243, 39] width 26 height 10
drag, startPoint x: 189, startPoint y: 65, endPoint x: 209, endPoint y: 66, distance: 20.5
click at [209, 66] on tspan "gallery" at bounding box center [199, 66] width 22 height 10
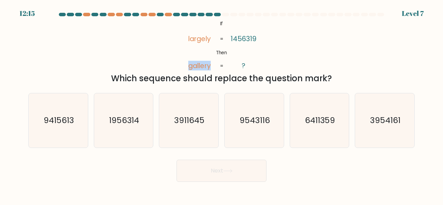
copy tspan "gallery"
drag, startPoint x: 113, startPoint y: 79, endPoint x: 336, endPoint y: 82, distance: 222.8
click at [336, 82] on div "Which sequence should replace the question mark?" at bounding box center [222, 78] width 378 height 12
copy div "Which sequence should replace the question mark?"
click at [317, 129] on icon "6411359" at bounding box center [319, 120] width 54 height 54
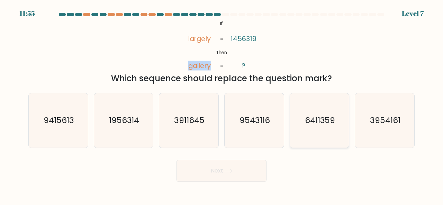
click at [222, 104] on input "e. 6411359" at bounding box center [221, 104] width 0 height 2
radio input "true"
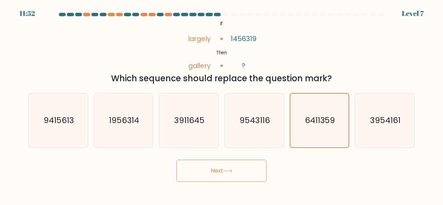
click at [240, 168] on button "Next" at bounding box center [221, 171] width 90 height 22
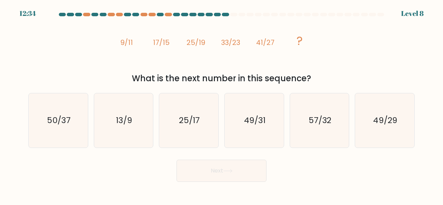
drag, startPoint x: 121, startPoint y: 44, endPoint x: 310, endPoint y: 47, distance: 189.3
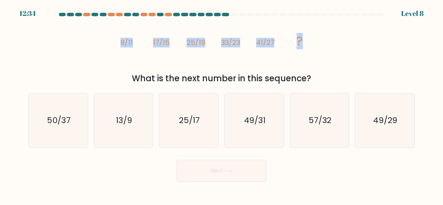
click at [310, 47] on icon "image/svg+xml 9/11 17/15 25/19 33/23 41/27 ?" at bounding box center [222, 45] width 208 height 52
copy g "9/11 17/15 25/19 33/23 41/27 ?"
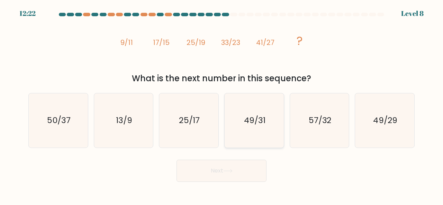
click at [246, 117] on text "49/31" at bounding box center [254, 120] width 21 height 11
click at [222, 104] on input "d. 49/31" at bounding box center [221, 104] width 0 height 2
radio input "true"
drag, startPoint x: 234, startPoint y: 172, endPoint x: 237, endPoint y: 171, distance: 4.0
click at [235, 171] on button "Next" at bounding box center [221, 171] width 90 height 22
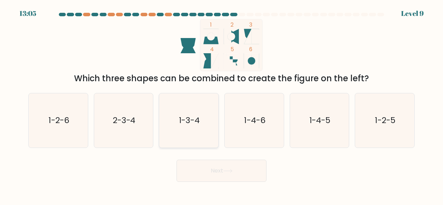
click at [204, 126] on icon "1-3-4" at bounding box center [189, 120] width 54 height 54
click at [221, 104] on input "c. 1-3-4" at bounding box center [221, 104] width 0 height 2
radio input "true"
click at [235, 175] on button "Next" at bounding box center [221, 171] width 90 height 22
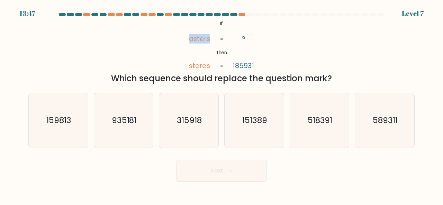
drag, startPoint x: 188, startPoint y: 39, endPoint x: 209, endPoint y: 40, distance: 20.8
click at [209, 40] on icon "@import url('https://fonts.googleapis.com/css?family=Abril+Fatface:400,100,100i…" at bounding box center [221, 45] width 84 height 52
copy tspan "asters"
drag, startPoint x: 189, startPoint y: 67, endPoint x: 215, endPoint y: 69, distance: 26.0
click at [216, 69] on icon "@import url('https://fonts.googleapis.com/css?family=Abril+Fatface:400,100,100i…" at bounding box center [221, 45] width 84 height 52
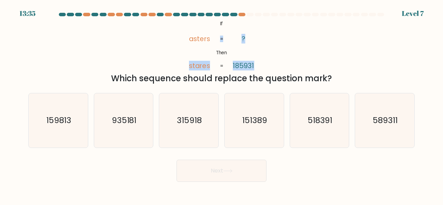
click at [234, 65] on tspan "185931" at bounding box center [243, 66] width 21 height 10
click at [249, 66] on tspan "185931" at bounding box center [243, 66] width 21 height 10
drag, startPoint x: 244, startPoint y: 67, endPoint x: 251, endPoint y: 66, distance: 7.0
click at [254, 67] on tspan "185931" at bounding box center [243, 66] width 21 height 10
click at [251, 66] on tspan "185931" at bounding box center [243, 66] width 21 height 10
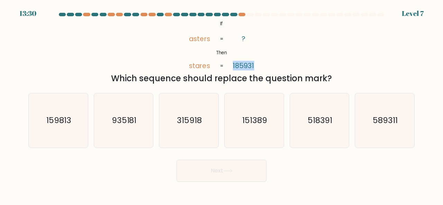
drag, startPoint x: 233, startPoint y: 65, endPoint x: 253, endPoint y: 66, distance: 20.1
click at [253, 66] on tspan "185931" at bounding box center [243, 66] width 21 height 10
copy tspan "185931"
drag, startPoint x: 116, startPoint y: 78, endPoint x: 361, endPoint y: 79, distance: 245.3
click at [361, 79] on div "Which sequence should replace the question mark?" at bounding box center [222, 78] width 378 height 12
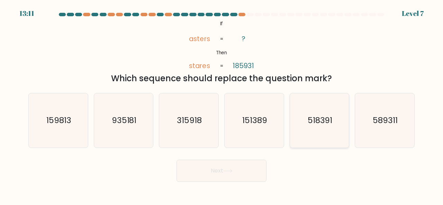
click at [335, 123] on icon "518391" at bounding box center [319, 120] width 54 height 54
click at [222, 104] on input "e. 518391" at bounding box center [221, 104] width 0 height 2
radio input "true"
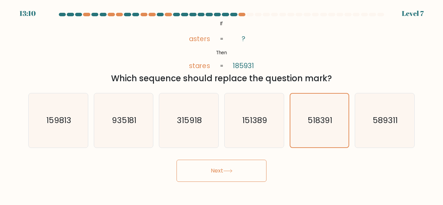
drag, startPoint x: 211, startPoint y: 177, endPoint x: 224, endPoint y: 170, distance: 15.0
click at [213, 175] on button "Next" at bounding box center [221, 171] width 90 height 22
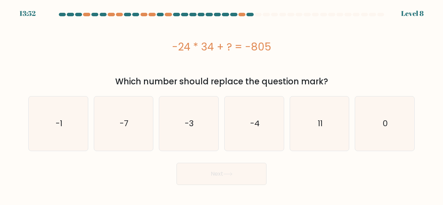
drag, startPoint x: 173, startPoint y: 48, endPoint x: 275, endPoint y: 52, distance: 102.1
click at [275, 52] on div "-24 * 34 + ? = -805" at bounding box center [221, 47] width 386 height 16
click at [310, 119] on icon "11" at bounding box center [319, 124] width 54 height 54
click at [222, 104] on input "e. 11" at bounding box center [221, 104] width 0 height 2
radio input "true"
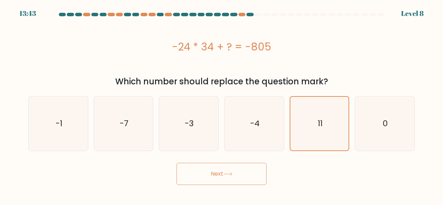
drag, startPoint x: 242, startPoint y: 176, endPoint x: 239, endPoint y: 171, distance: 5.7
click at [244, 176] on button "Next" at bounding box center [221, 174] width 90 height 22
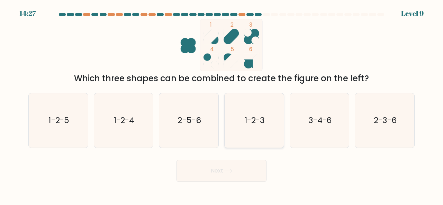
click at [272, 131] on icon "1-2-3" at bounding box center [254, 120] width 54 height 54
click at [222, 104] on input "d. 1-2-3" at bounding box center [221, 104] width 0 height 2
radio input "true"
click at [248, 174] on button "Next" at bounding box center [221, 171] width 90 height 22
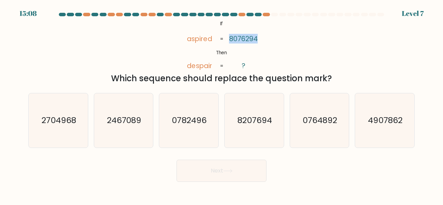
drag, startPoint x: 230, startPoint y: 38, endPoint x: 261, endPoint y: 43, distance: 30.9
click at [261, 43] on icon "@import url('https://fonts.googleapis.com/css?family=Abril+Fatface:400,100,100i…" at bounding box center [221, 45] width 84 height 52
drag, startPoint x: 113, startPoint y: 76, endPoint x: 335, endPoint y: 76, distance: 222.1
click at [335, 76] on div "Which sequence should replace the question mark?" at bounding box center [222, 78] width 378 height 12
click at [381, 128] on icon "4907862" at bounding box center [384, 120] width 54 height 54
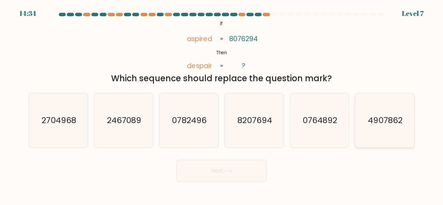
click at [222, 104] on input "f. 4907862" at bounding box center [221, 104] width 0 height 2
radio input "true"
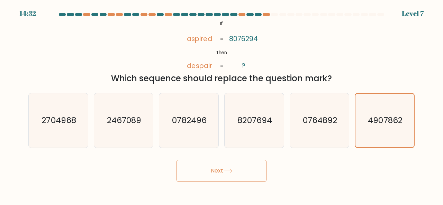
click at [240, 173] on button "Next" at bounding box center [221, 171] width 90 height 22
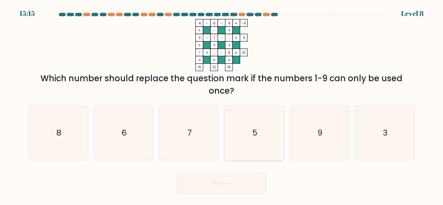
click at [239, 135] on icon "5" at bounding box center [254, 133] width 54 height 54
click at [222, 104] on input "d. 5" at bounding box center [221, 104] width 0 height 2
radio input "true"
click at [241, 181] on button "Next" at bounding box center [221, 183] width 90 height 22
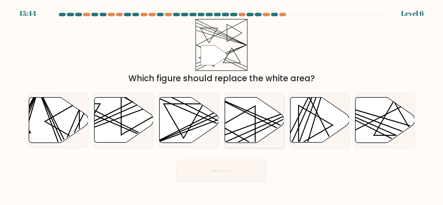
click at [238, 110] on icon at bounding box center [254, 120] width 59 height 45
click at [222, 104] on input "d." at bounding box center [221, 104] width 0 height 2
radio input "true"
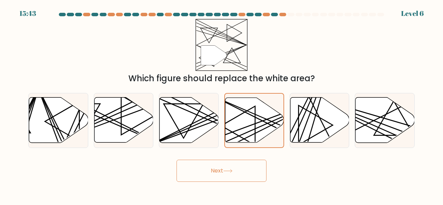
click at [241, 172] on button "Next" at bounding box center [221, 171] width 90 height 22
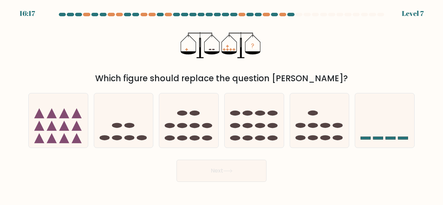
click at [238, 177] on button "Next" at bounding box center [221, 171] width 90 height 22
click at [204, 135] on icon at bounding box center [188, 120] width 59 height 49
click at [221, 104] on input "c." at bounding box center [221, 104] width 0 height 2
radio input "true"
click at [231, 170] on icon at bounding box center [227, 171] width 9 height 4
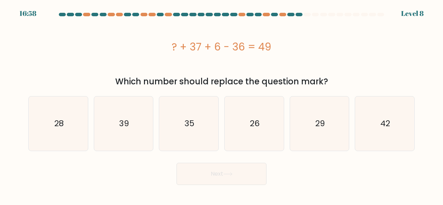
drag, startPoint x: 171, startPoint y: 45, endPoint x: 306, endPoint y: 58, distance: 135.6
click at [306, 58] on div "? + 37 + 6 - 36 = 49" at bounding box center [221, 46] width 386 height 55
click at [393, 135] on icon "42" at bounding box center [384, 124] width 54 height 54
click at [222, 104] on input "f. 42" at bounding box center [221, 104] width 0 height 2
radio input "true"
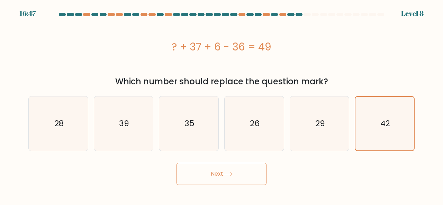
click at [236, 170] on button "Next" at bounding box center [221, 174] width 90 height 22
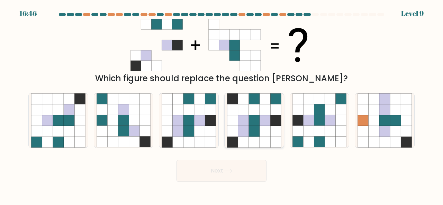
click at [272, 126] on icon at bounding box center [275, 131] width 11 height 11
click at [222, 104] on input "d." at bounding box center [221, 104] width 0 height 2
radio input "true"
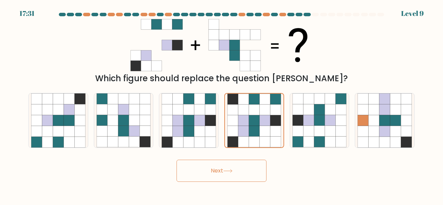
click at [241, 171] on button "Next" at bounding box center [221, 171] width 90 height 22
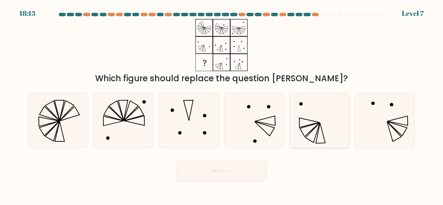
click at [320, 125] on icon at bounding box center [320, 133] width 9 height 20
click at [222, 104] on input "e." at bounding box center [221, 104] width 0 height 2
radio input "true"
click at [241, 171] on button "Next" at bounding box center [221, 171] width 90 height 22
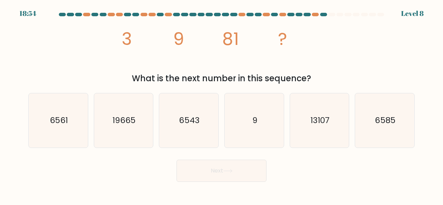
drag, startPoint x: 127, startPoint y: 38, endPoint x: 317, endPoint y: 78, distance: 194.4
click at [317, 78] on div "image/svg+xml 3 9 81 ? What is the next number in this sequence?" at bounding box center [221, 52] width 394 height 66
click at [79, 131] on icon "6561" at bounding box center [58, 120] width 54 height 54
click at [221, 104] on input "a. 6561" at bounding box center [221, 104] width 0 height 2
radio input "true"
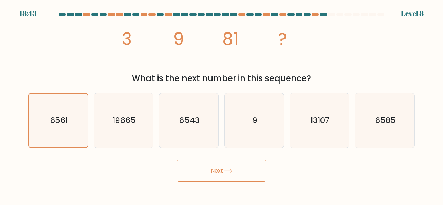
click at [185, 170] on button "Next" at bounding box center [221, 171] width 90 height 22
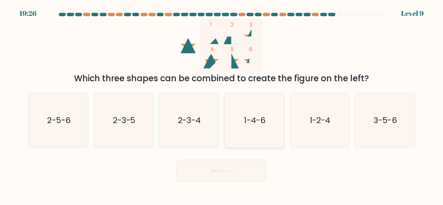
click at [249, 135] on icon "1-4-6" at bounding box center [254, 120] width 54 height 54
click at [222, 104] on input "d. 1-4-6" at bounding box center [221, 104] width 0 height 2
radio input "true"
click at [237, 174] on button "Next" at bounding box center [221, 171] width 90 height 22
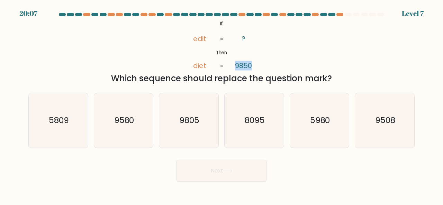
drag, startPoint x: 235, startPoint y: 66, endPoint x: 251, endPoint y: 66, distance: 16.6
click at [251, 66] on icon "@import url('https://fonts.googleapis.com/css?family=Abril+Fatface:400,100,100i…" at bounding box center [221, 45] width 84 height 52
click at [123, 78] on div "Which sequence should replace the question mark?" at bounding box center [222, 78] width 378 height 12
drag, startPoint x: 116, startPoint y: 78, endPoint x: 333, endPoint y: 81, distance: 217.3
click at [333, 81] on div "Which sequence should replace the question mark?" at bounding box center [222, 78] width 378 height 12
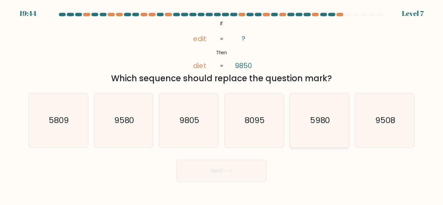
click at [321, 116] on text "5980" at bounding box center [320, 120] width 20 height 11
click at [222, 104] on input "e. 5980" at bounding box center [221, 104] width 0 height 2
radio input "true"
drag, startPoint x: 231, startPoint y: 172, endPoint x: 227, endPoint y: 170, distance: 3.9
click at [232, 171] on icon at bounding box center [227, 171] width 9 height 4
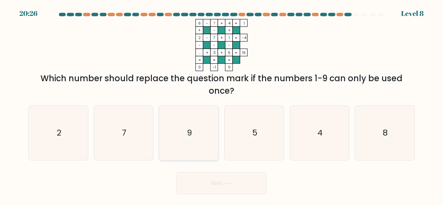
click at [210, 133] on icon "9" at bounding box center [189, 133] width 54 height 54
click at [221, 104] on input "c. 9" at bounding box center [221, 104] width 0 height 2
radio input "true"
click at [239, 182] on button "Next" at bounding box center [221, 183] width 90 height 22
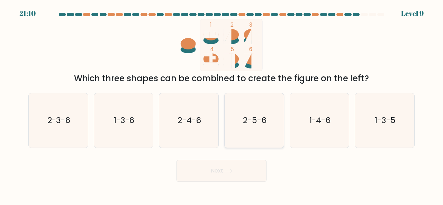
click at [257, 127] on icon "2-5-6" at bounding box center [254, 120] width 54 height 54
click at [222, 104] on input "d. 2-5-6" at bounding box center [221, 104] width 0 height 2
radio input "true"
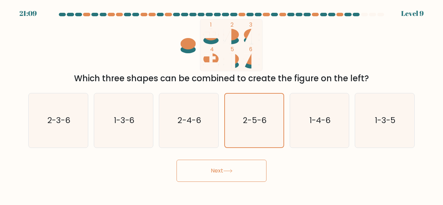
click at [247, 170] on button "Next" at bounding box center [221, 171] width 90 height 22
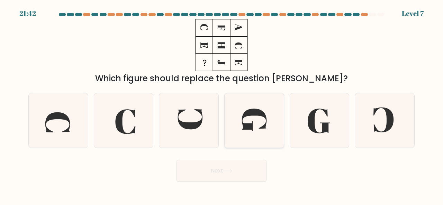
click at [258, 114] on icon at bounding box center [254, 120] width 25 height 22
click at [222, 104] on input "d." at bounding box center [221, 104] width 0 height 2
radio input "true"
click at [255, 178] on button "Next" at bounding box center [221, 171] width 90 height 22
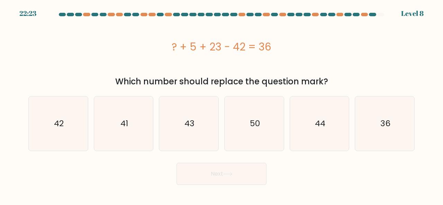
drag, startPoint x: 173, startPoint y: 46, endPoint x: 307, endPoint y: 46, distance: 134.6
click at [307, 46] on div "? + 5 + 23 - 42 = 36" at bounding box center [221, 47] width 386 height 16
click at [256, 126] on text "50" at bounding box center [254, 123] width 10 height 11
click at [222, 104] on input "d. 50" at bounding box center [221, 104] width 0 height 2
radio input "true"
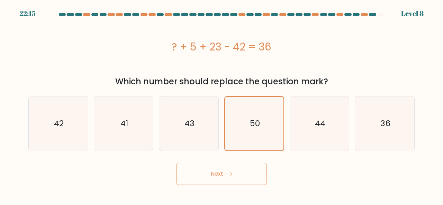
click at [239, 173] on button "Next" at bounding box center [221, 174] width 90 height 22
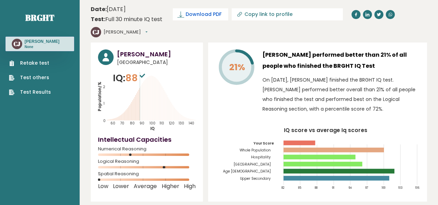
click at [186, 17] on span "Download PDF" at bounding box center [203, 14] width 36 height 7
